Goal: Information Seeking & Learning: Find specific fact

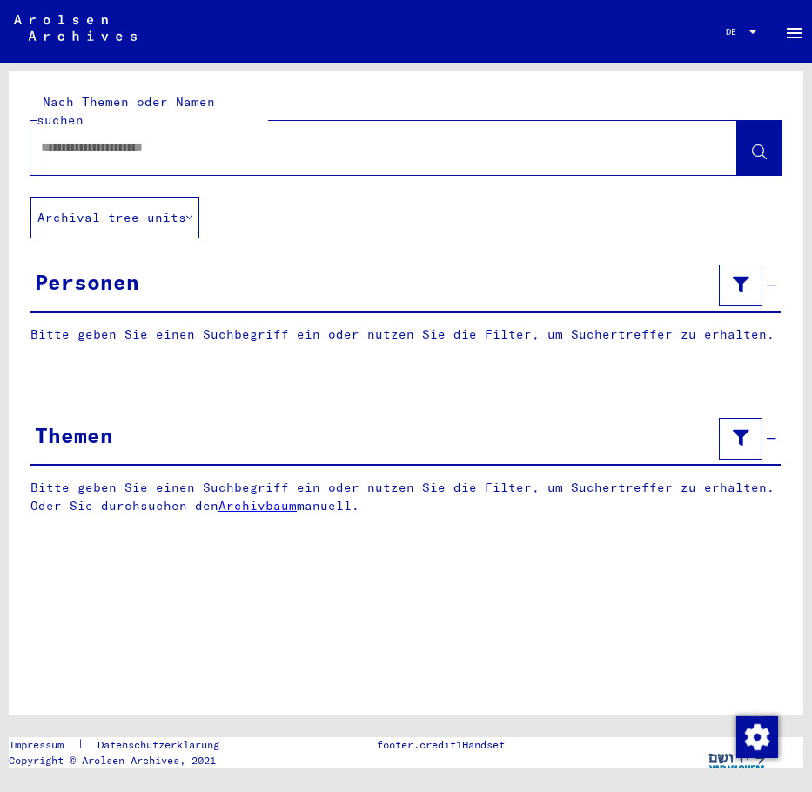
click at [127, 138] on input "text" at bounding box center [368, 147] width 654 height 18
type input "****"
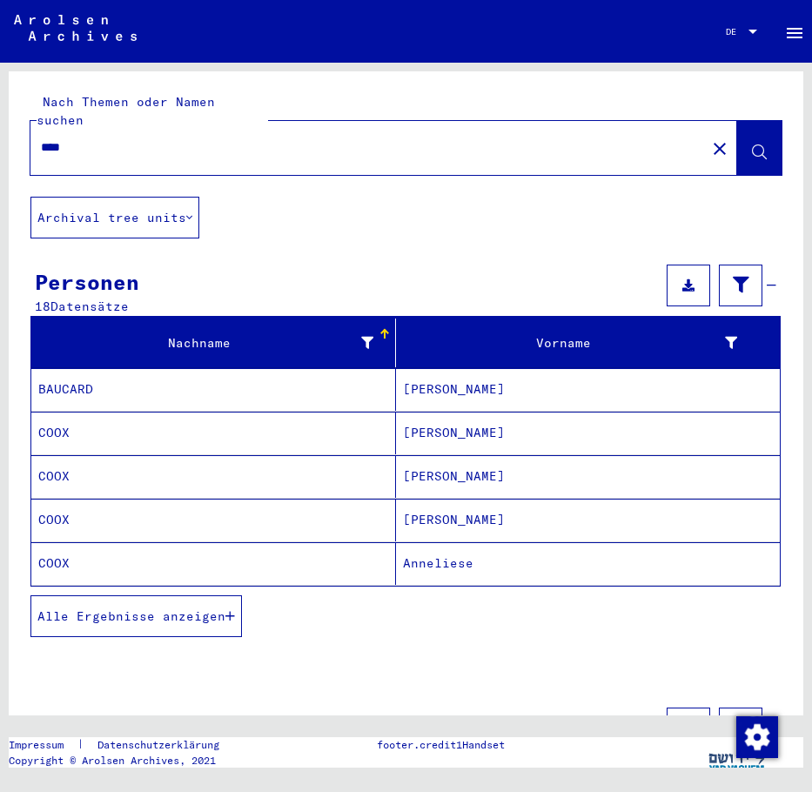
click at [485, 458] on mat-cell "[PERSON_NAME]" at bounding box center [588, 476] width 385 height 43
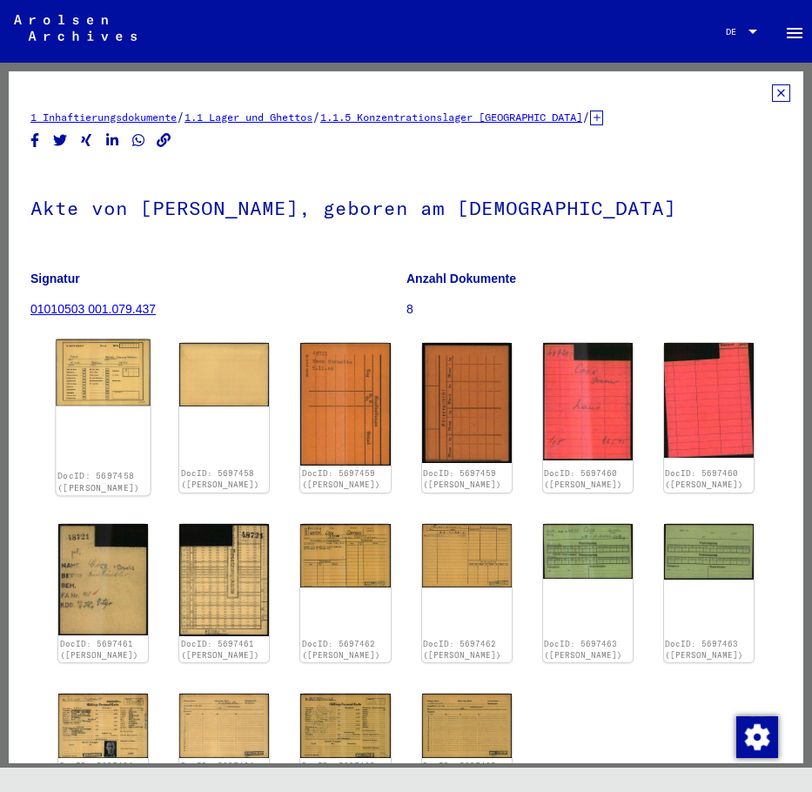
click at [97, 364] on img at bounding box center [103, 372] width 94 height 66
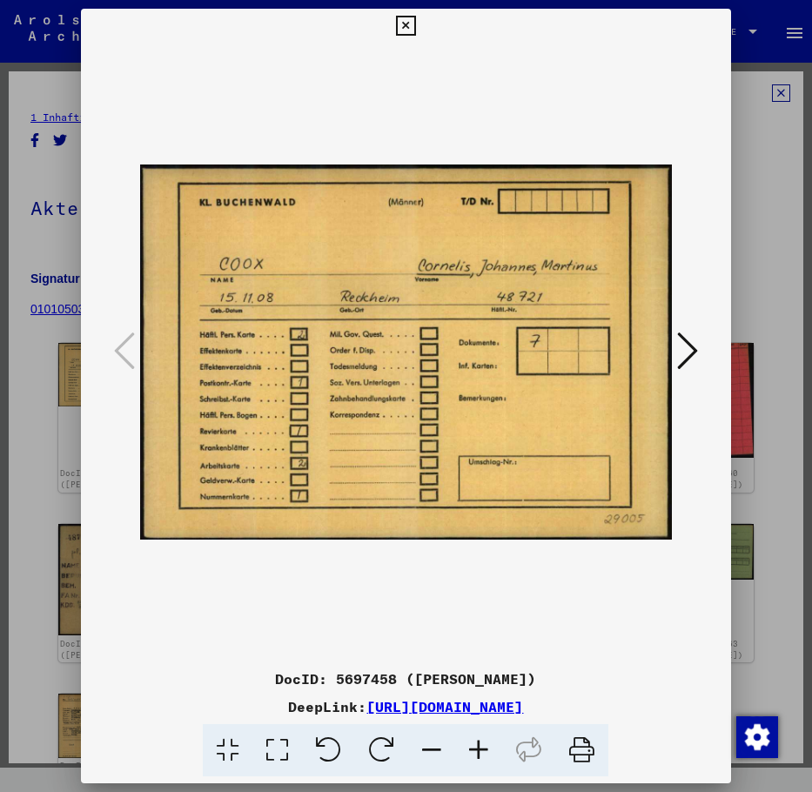
click at [686, 345] on icon at bounding box center [687, 351] width 21 height 42
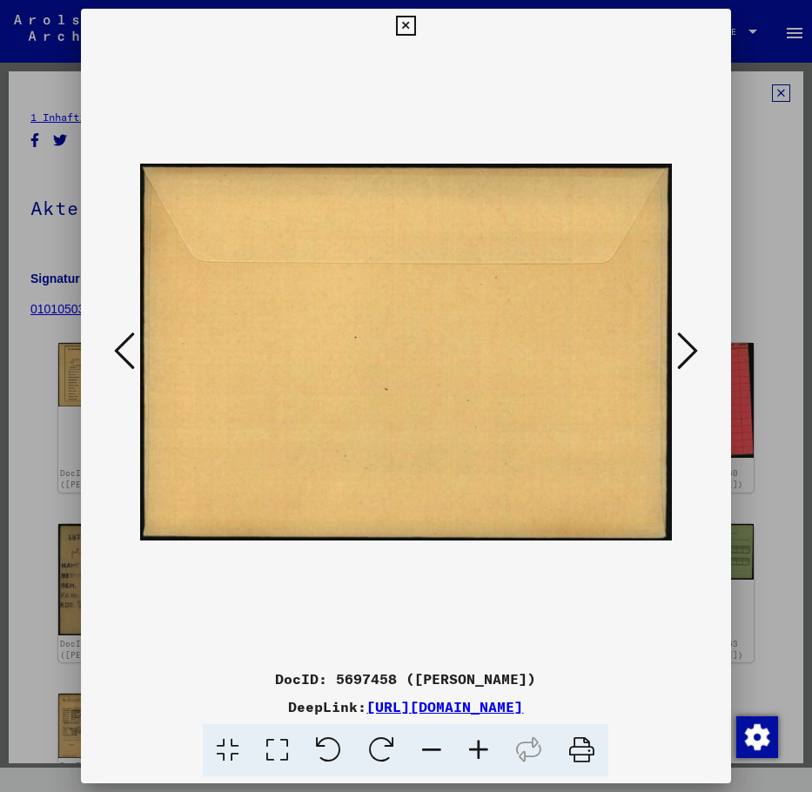
click at [686, 345] on icon at bounding box center [687, 351] width 21 height 42
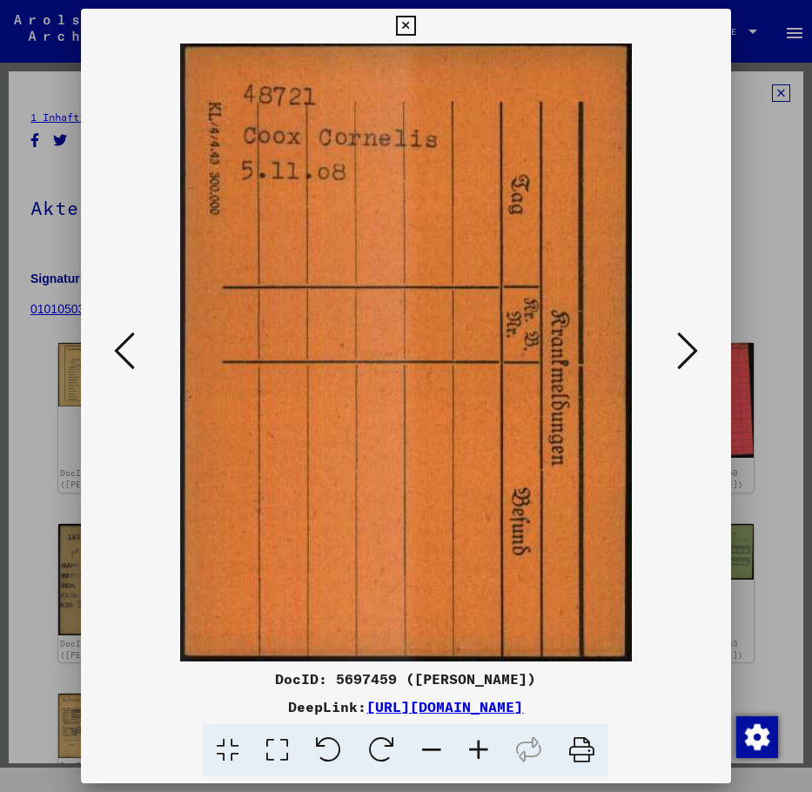
click at [686, 345] on icon at bounding box center [687, 351] width 21 height 42
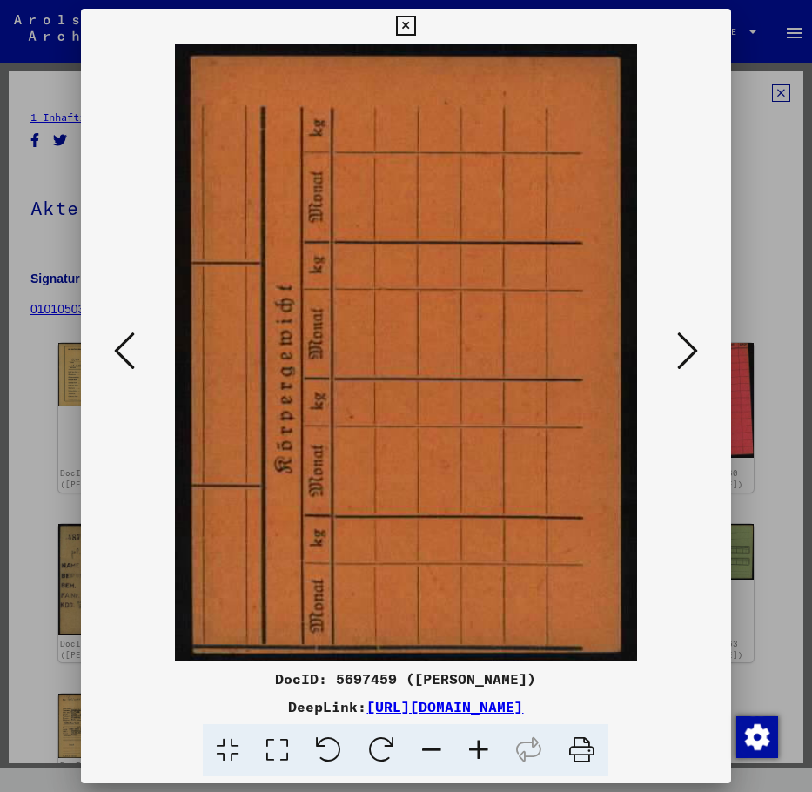
click at [686, 345] on icon at bounding box center [687, 351] width 21 height 42
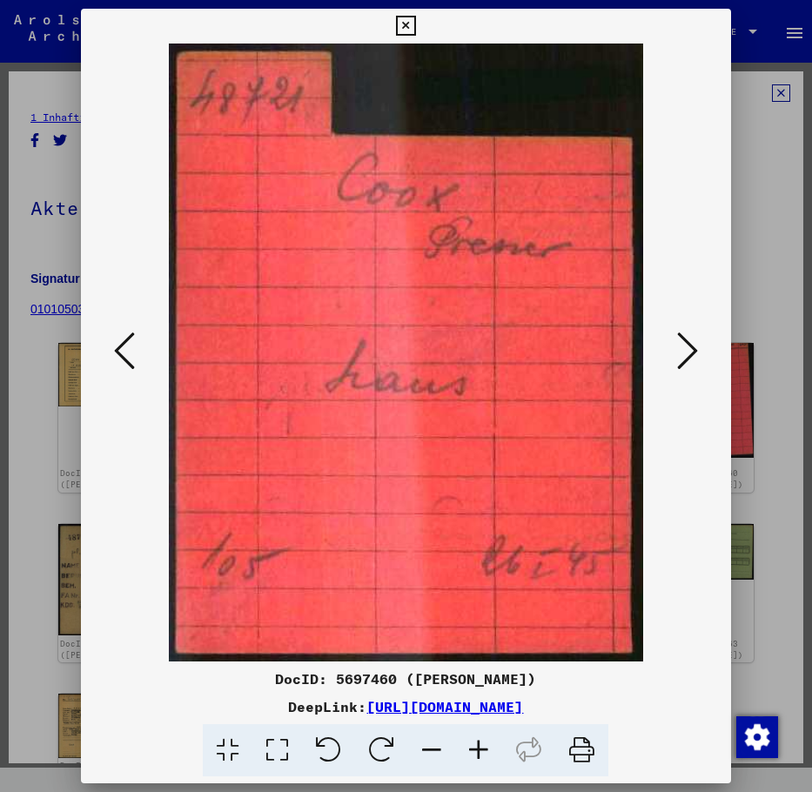
click at [686, 345] on icon at bounding box center [687, 351] width 21 height 42
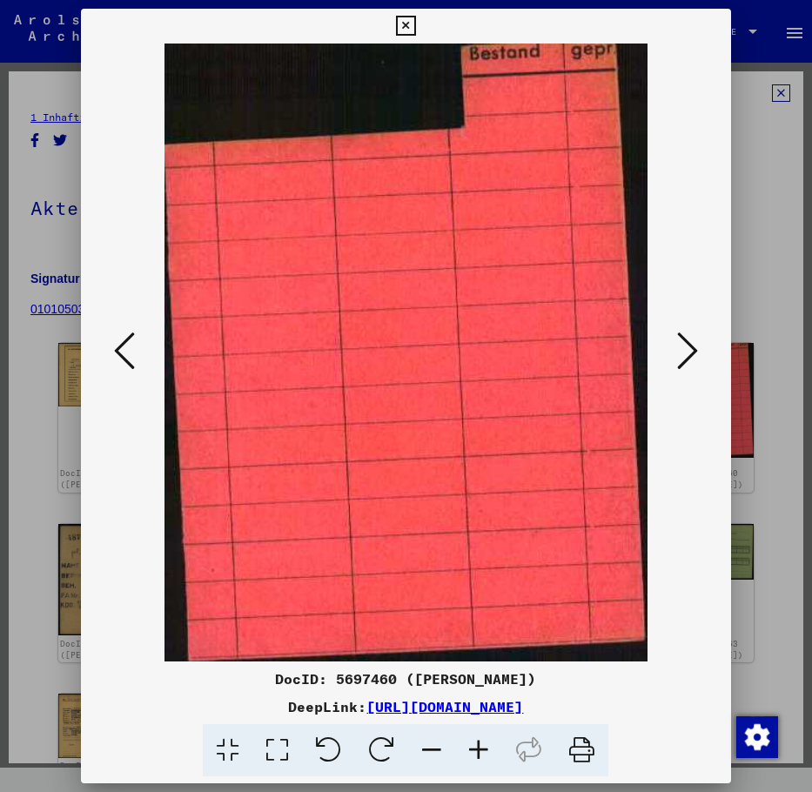
click at [686, 345] on icon at bounding box center [687, 351] width 21 height 42
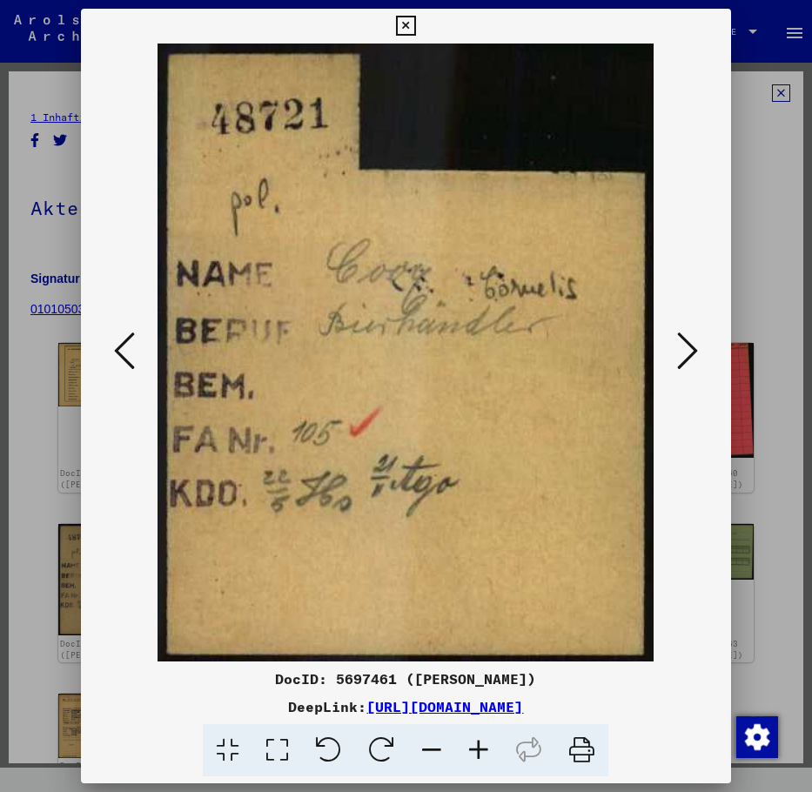
click at [686, 345] on icon at bounding box center [687, 351] width 21 height 42
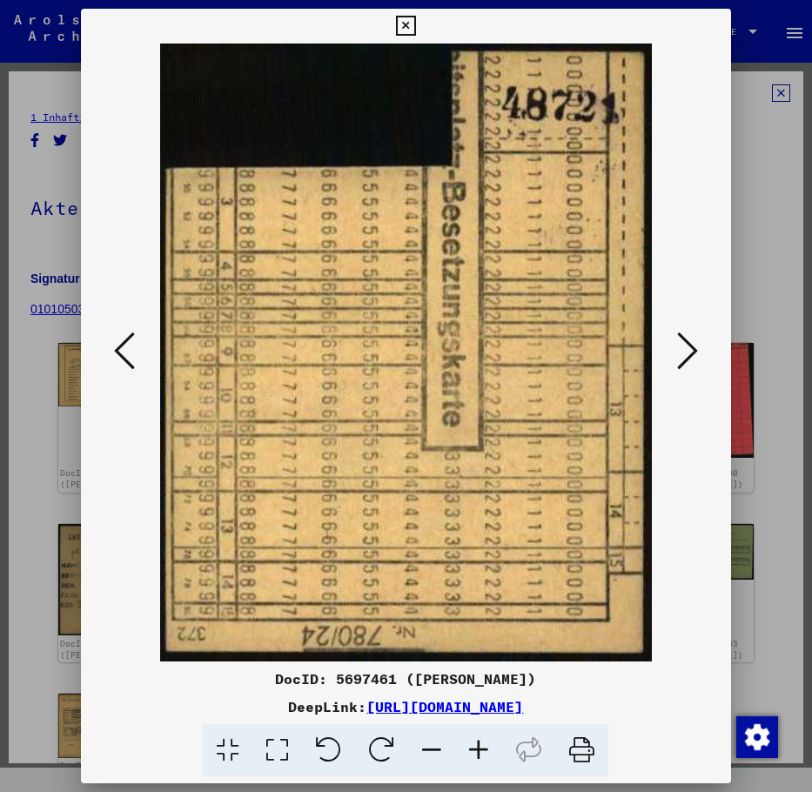
click at [686, 345] on icon at bounding box center [687, 351] width 21 height 42
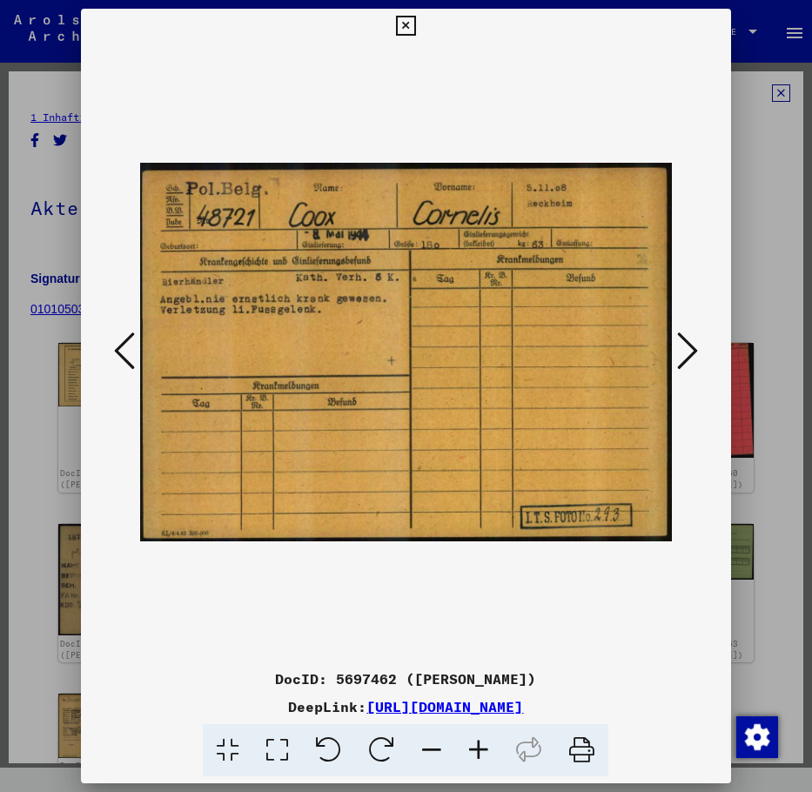
click at [686, 345] on icon at bounding box center [687, 351] width 21 height 42
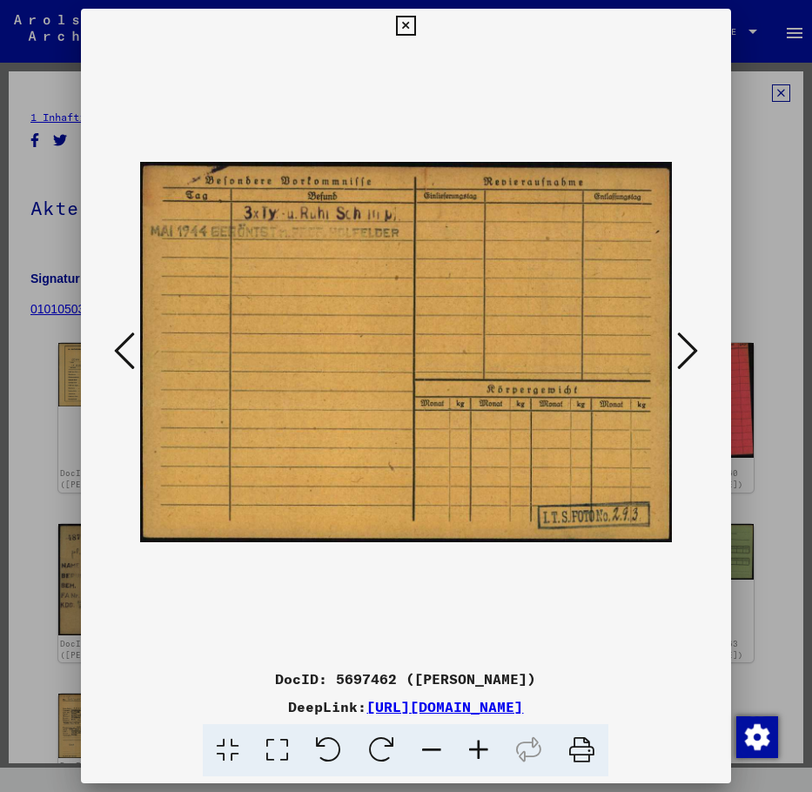
click at [686, 345] on icon at bounding box center [687, 351] width 21 height 42
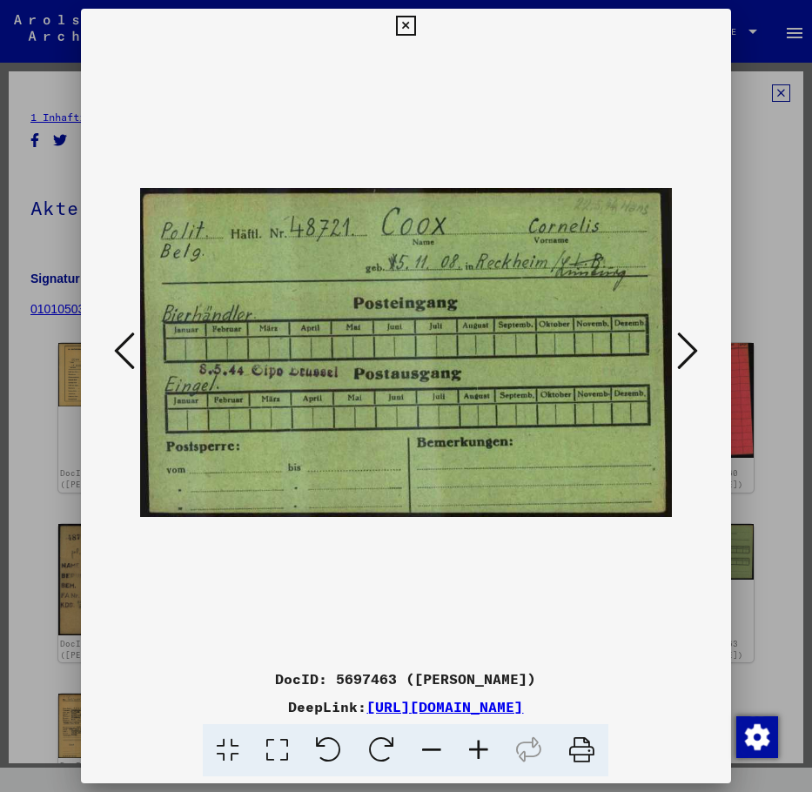
click at [686, 345] on icon at bounding box center [687, 351] width 21 height 42
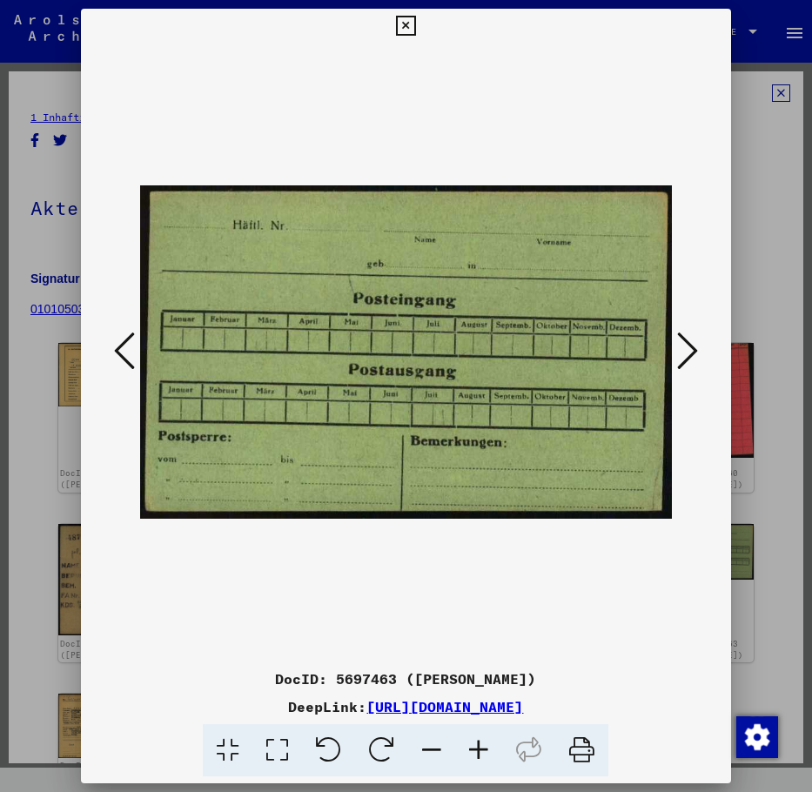
click at [686, 345] on icon at bounding box center [687, 351] width 21 height 42
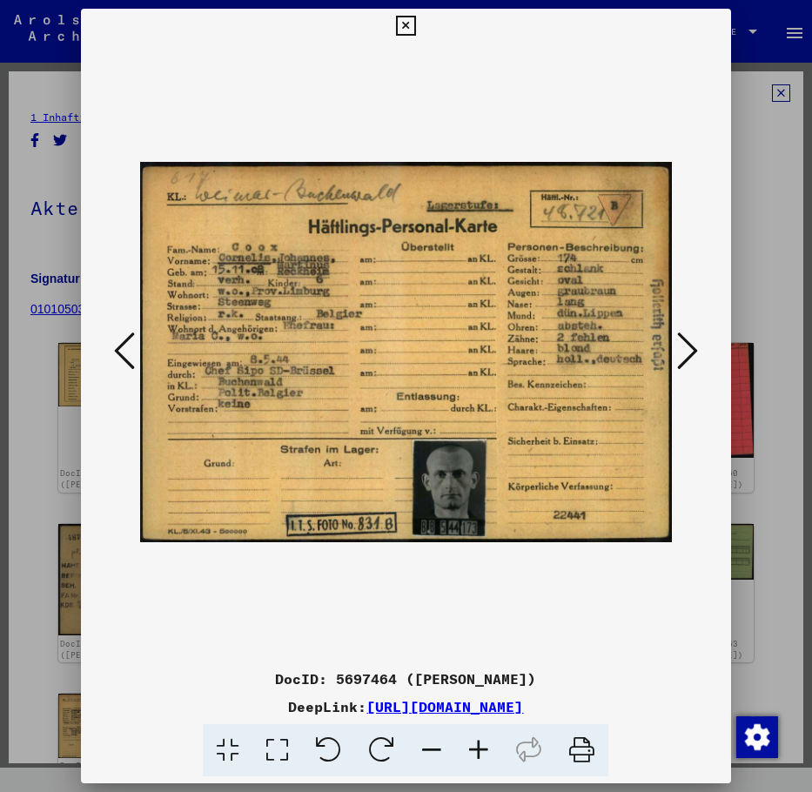
click at [520, 343] on img at bounding box center [405, 352] width 531 height 618
click at [523, 711] on link "[URL][DOMAIN_NAME]" at bounding box center [444, 706] width 157 height 17
